Goal: Task Accomplishment & Management: Manage account settings

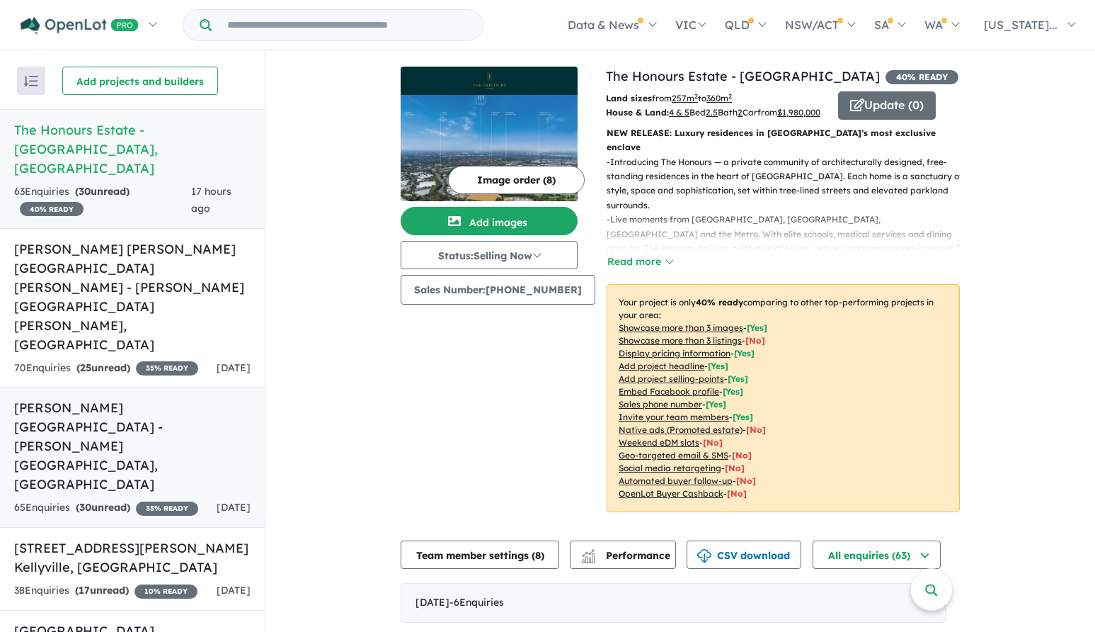
scroll to position [333, 0]
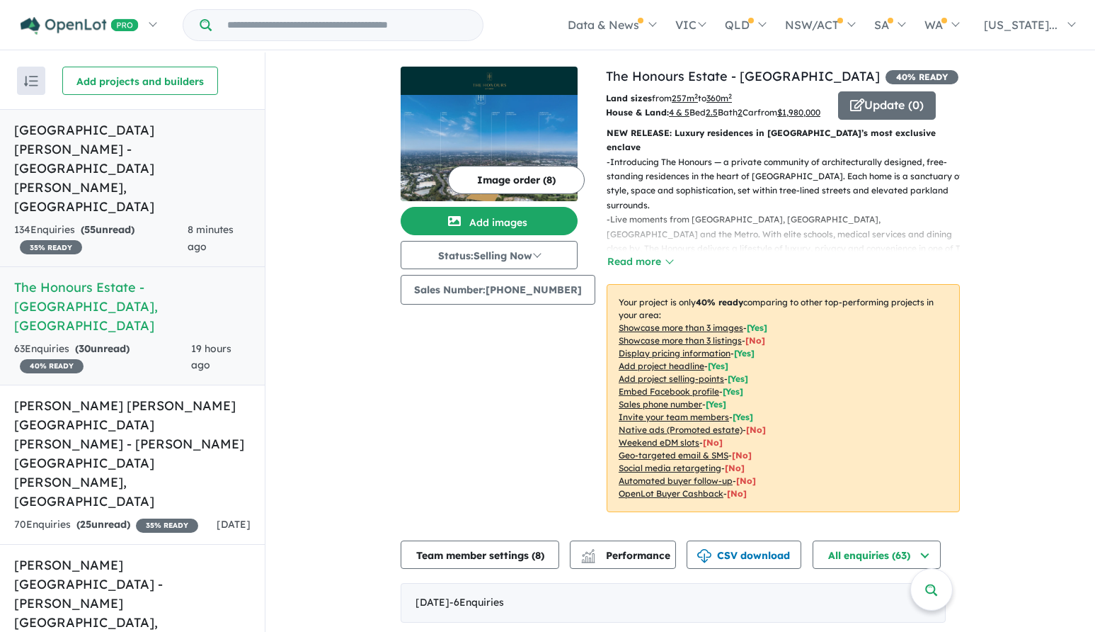
click at [91, 127] on h5 "Claremont Meadows Estate - Claremont Meadows , NSW" at bounding box center [132, 168] width 237 height 96
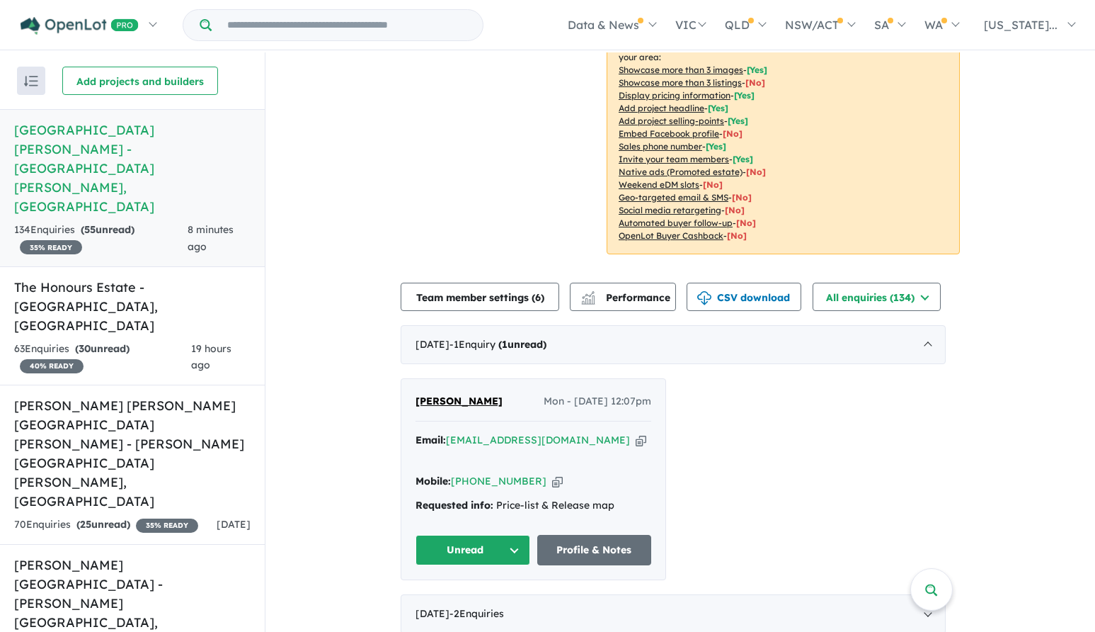
scroll to position [354, 0]
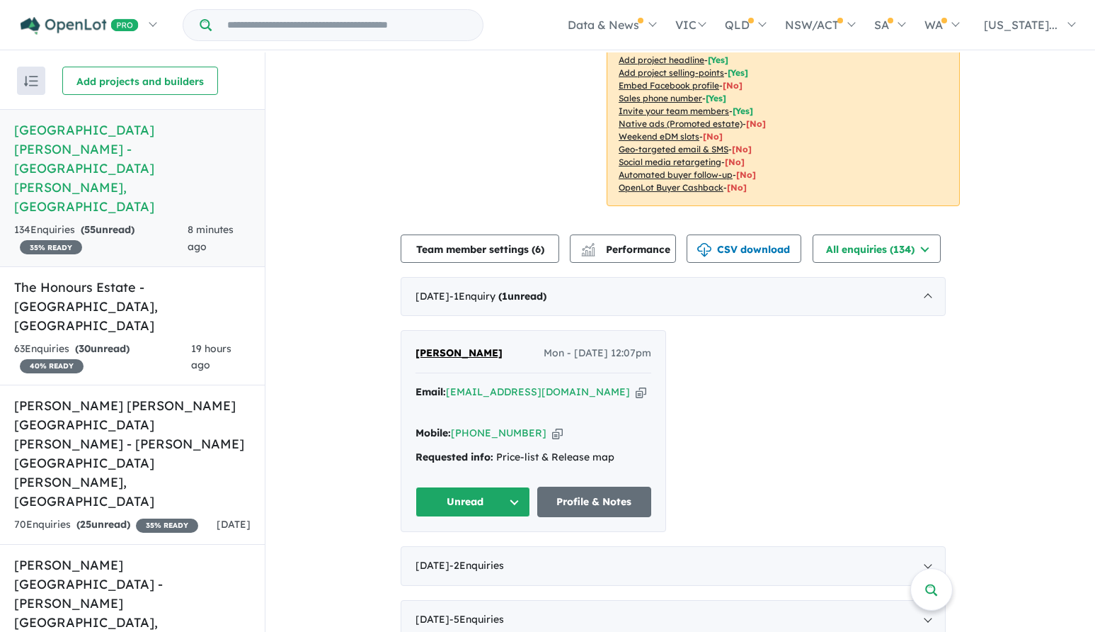
click at [478, 350] on span "renee edwards" at bounding box center [459, 352] width 87 height 13
click at [479, 486] on button "Unread" at bounding box center [473, 501] width 115 height 30
click at [454, 552] on button "Assigned" at bounding box center [477, 568] width 123 height 33
